Goal: Task Accomplishment & Management: Manage account settings

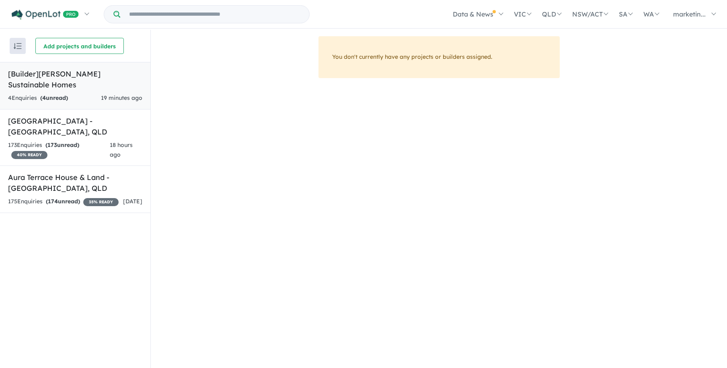
click at [59, 79] on h5 "[Builder] [PERSON_NAME] Sustainable Homes" at bounding box center [75, 79] width 134 height 22
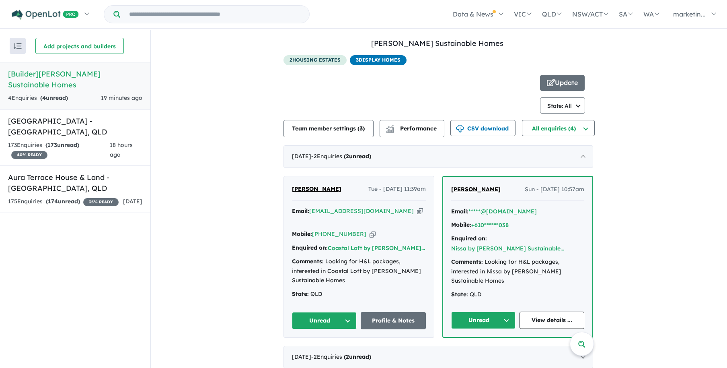
scroll to position [1, 0]
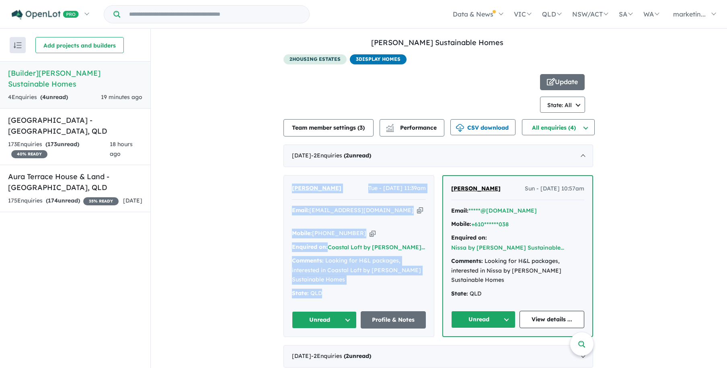
drag, startPoint x: 288, startPoint y: 184, endPoint x: 356, endPoint y: 295, distance: 129.8
click at [356, 295] on div "[PERSON_NAME] Tue - [DATE] 11:39am Email: [EMAIL_ADDRESS][DOMAIN_NAME] Copied! …" at bounding box center [359, 255] width 150 height 161
drag, startPoint x: 334, startPoint y: 284, endPoint x: 335, endPoint y: 203, distance: 81.2
click at [335, 203] on div "[PERSON_NAME] Tue - [DATE] 11:39am Email: [EMAIL_ADDRESS][DOMAIN_NAME] Copied! …" at bounding box center [359, 255] width 150 height 161
copy div "Email: [EMAIL_ADDRESS][DOMAIN_NAME] Copied! Mobile: [PHONE_NUMBER] Copied! Enqu…"
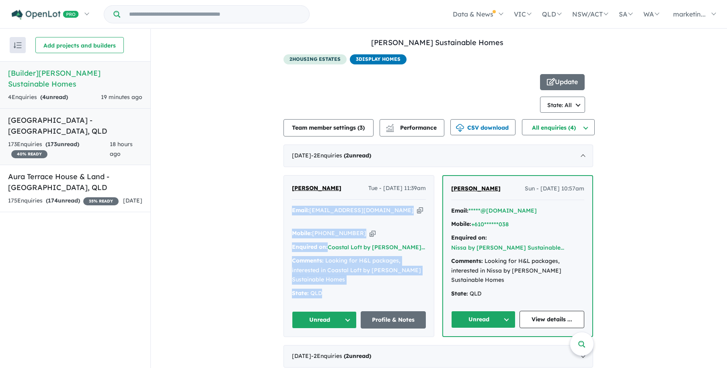
click at [76, 140] on div "173 Enquir ies ( 173 unread) 40 % READY" at bounding box center [59, 149] width 102 height 19
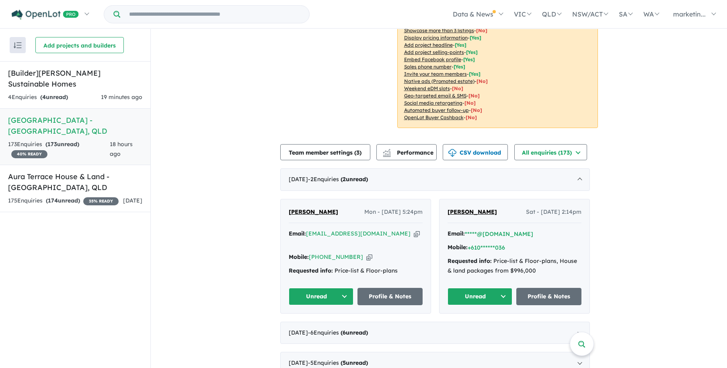
scroll to position [220, 0]
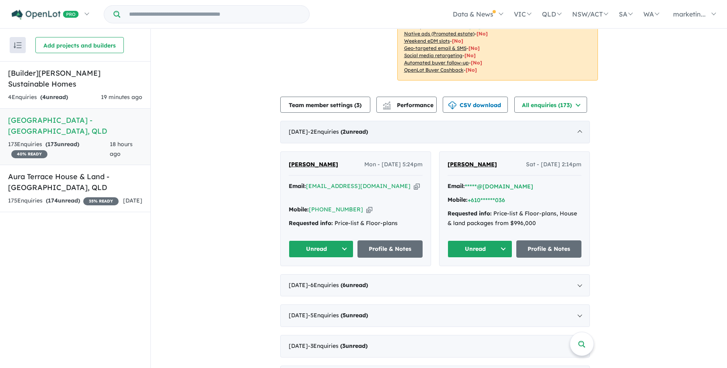
click at [292, 124] on div "[DATE] - 2 Enquir ies ( 2 unread)" at bounding box center [435, 132] width 310 height 23
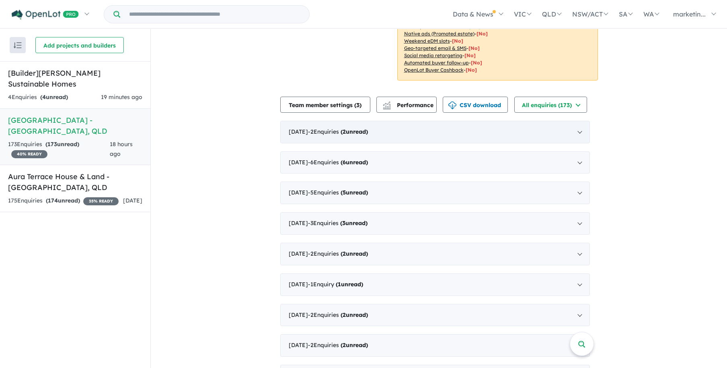
click at [292, 124] on div "[DATE] - 2 Enquir ies ( 2 unread)" at bounding box center [435, 132] width 310 height 23
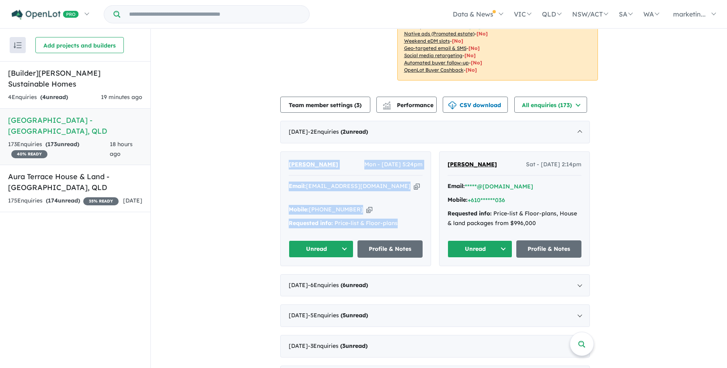
drag, startPoint x: 290, startPoint y: 146, endPoint x: 415, endPoint y: 210, distance: 140.1
click at [415, 210] on div "[PERSON_NAME] - [DATE] 5:24pm Email: [EMAIL_ADDRESS][DOMAIN_NAME] Copied! Mobil…" at bounding box center [356, 209] width 150 height 114
copy div "[PERSON_NAME] - [DATE] 5:24pm Email: [EMAIL_ADDRESS][DOMAIN_NAME] Copied! Mobil…"
